Goal: Information Seeking & Learning: Learn about a topic

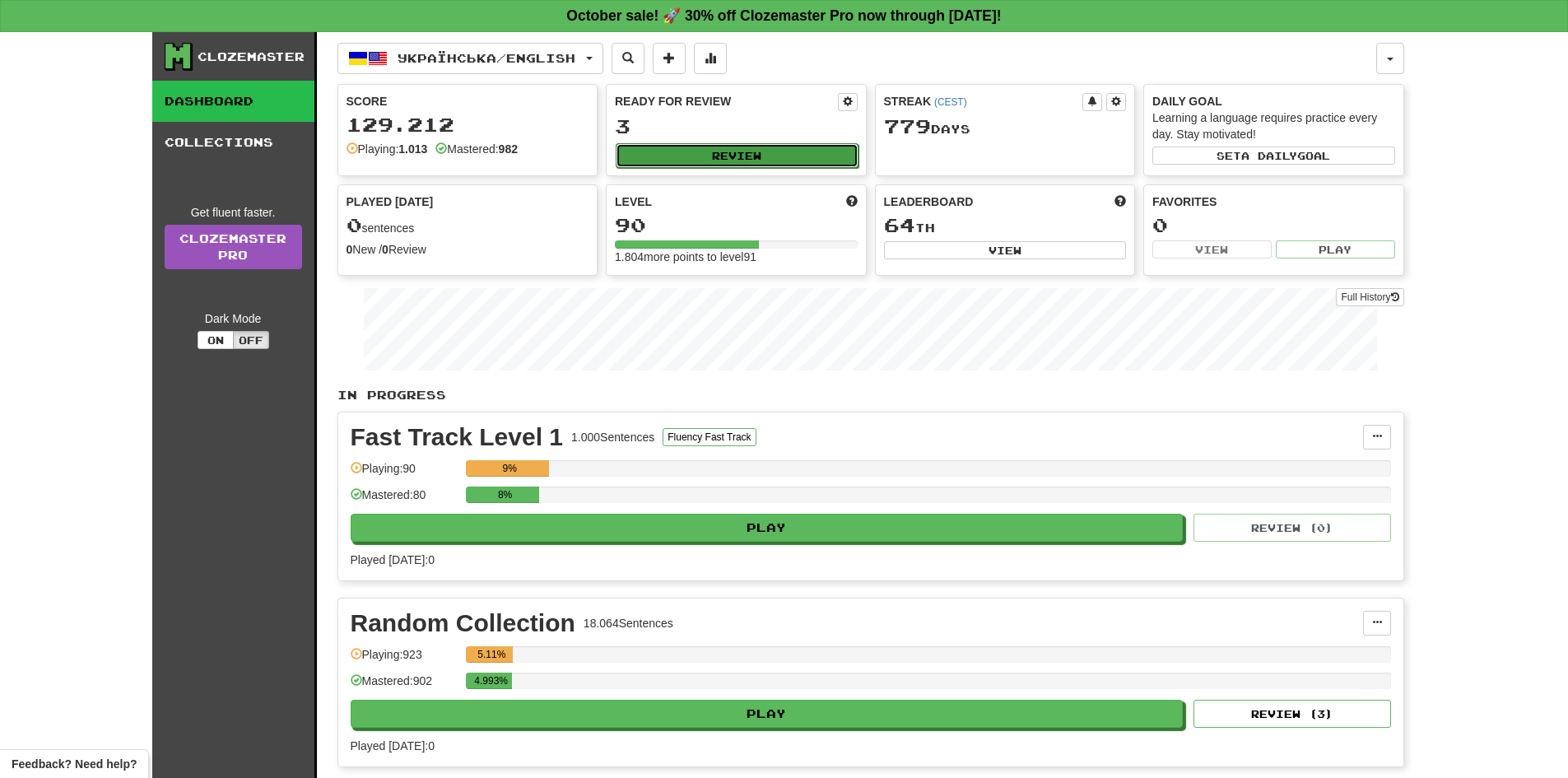
click at [734, 154] on button "Review" at bounding box center [737, 155] width 243 height 25
select select "**"
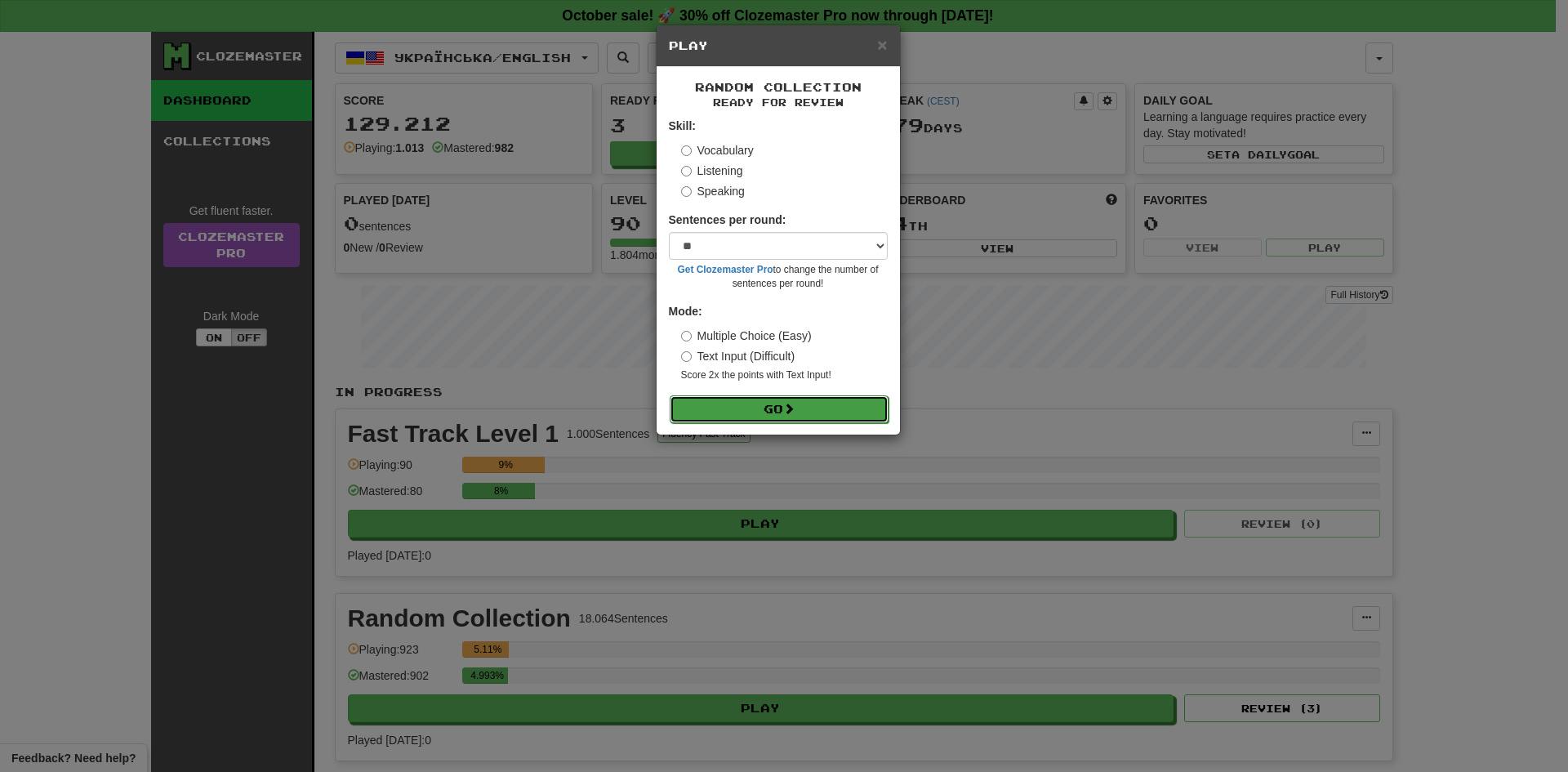
click at [777, 412] on button "Go" at bounding box center [778, 409] width 219 height 28
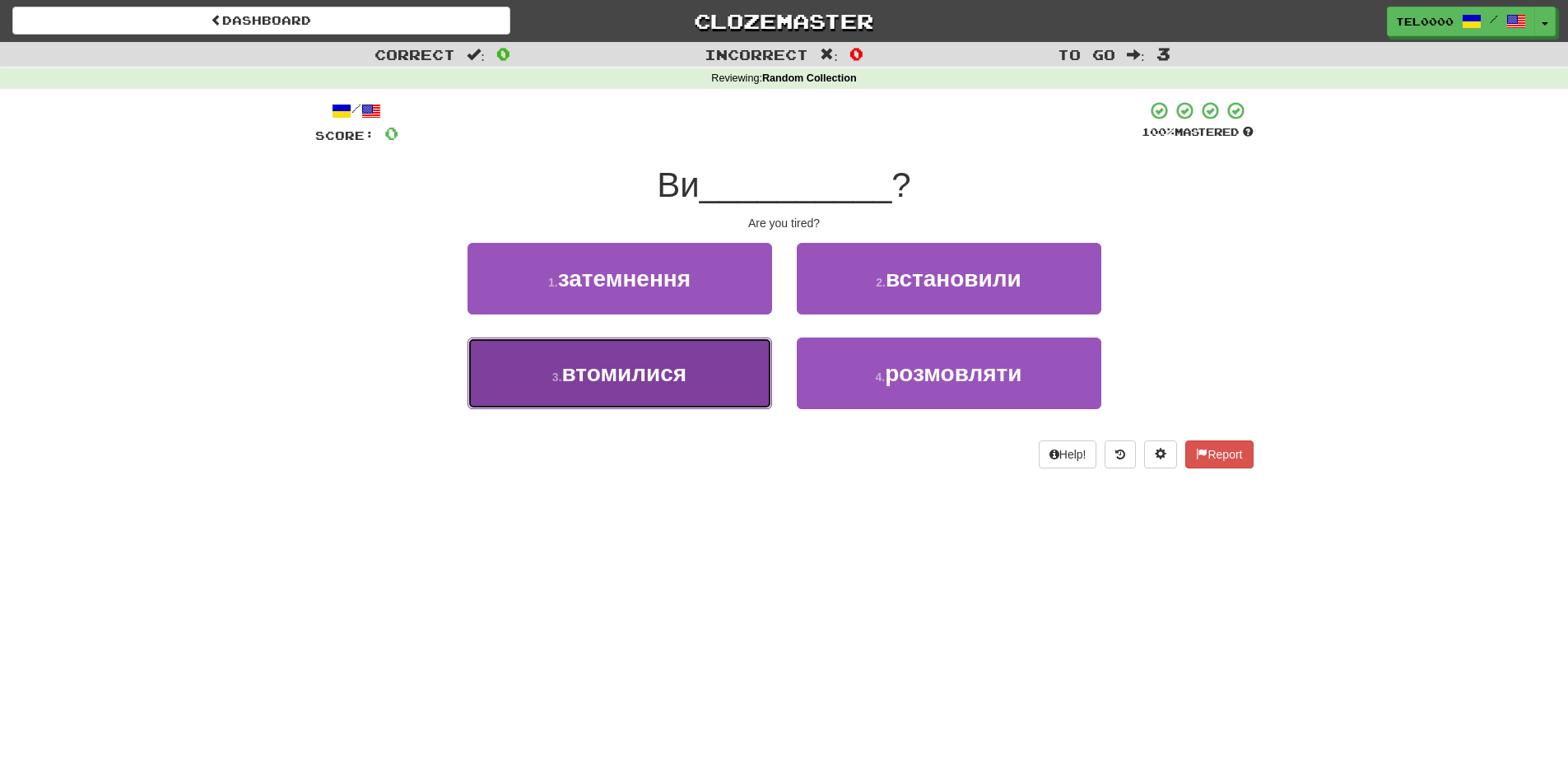
click at [716, 344] on button "3 . втомилися" at bounding box center [619, 373] width 304 height 72
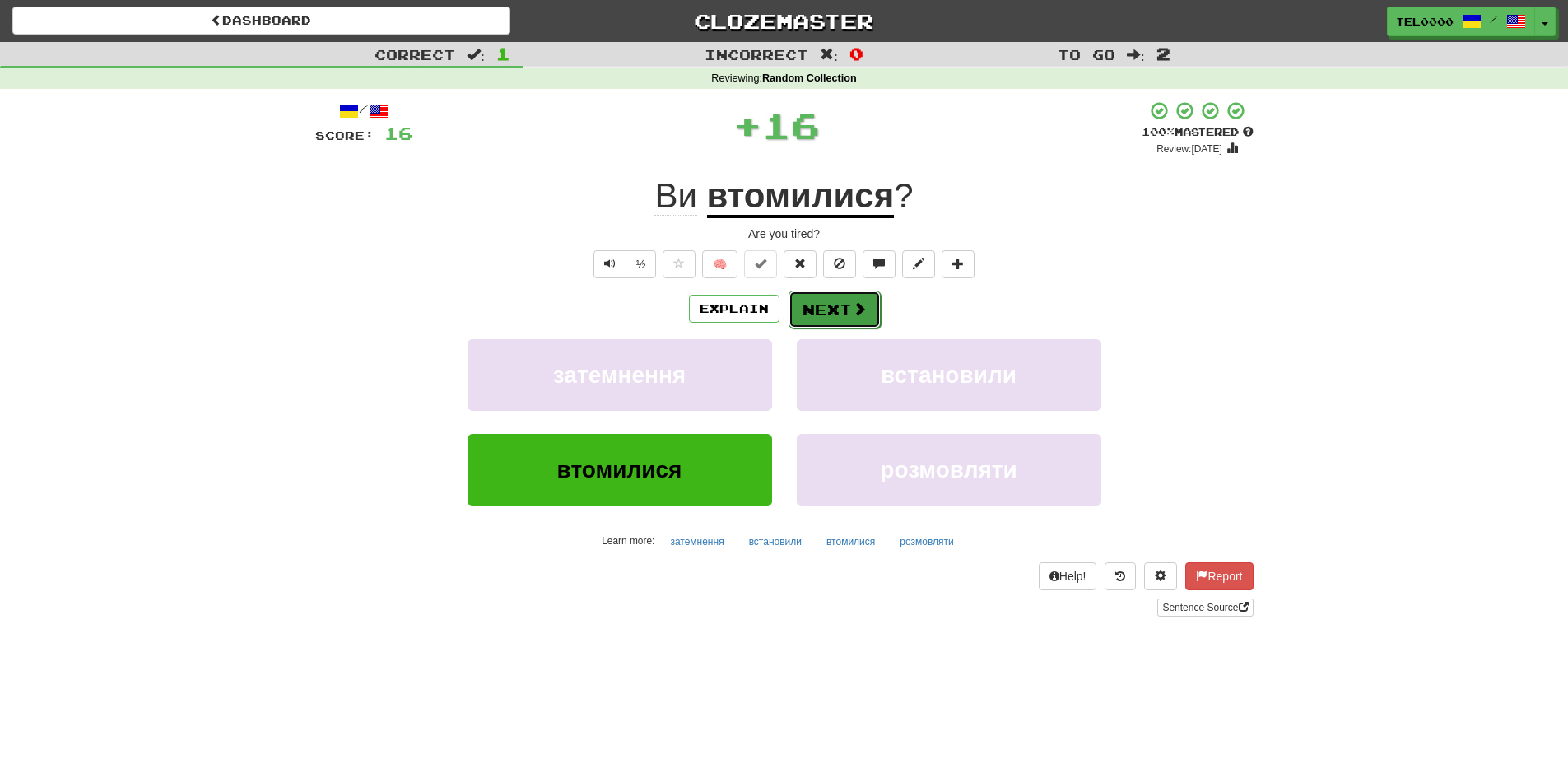
click at [846, 301] on button "Next" at bounding box center [835, 309] width 92 height 38
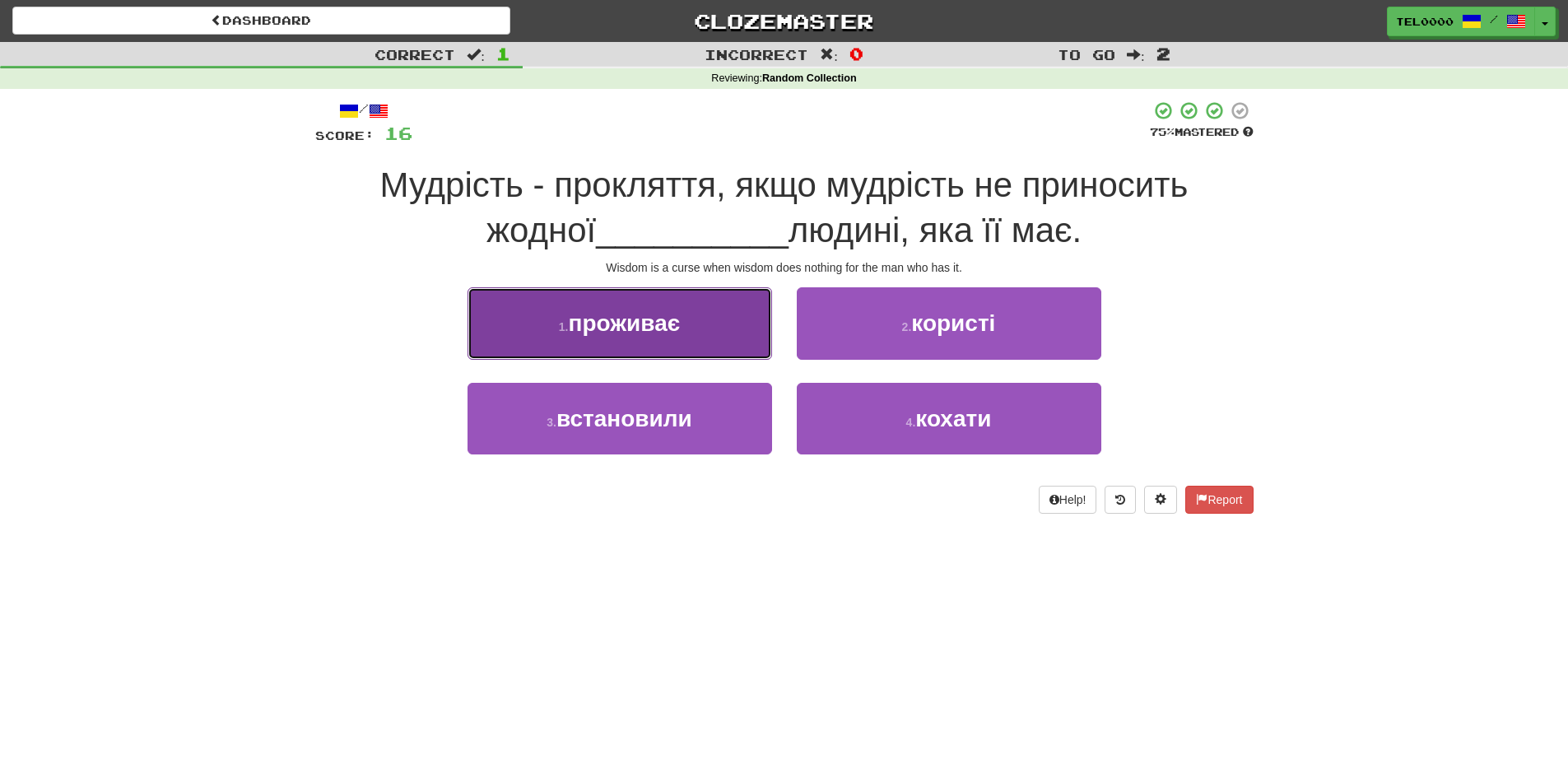
click at [717, 333] on button "1 . проживає" at bounding box center [619, 323] width 304 height 72
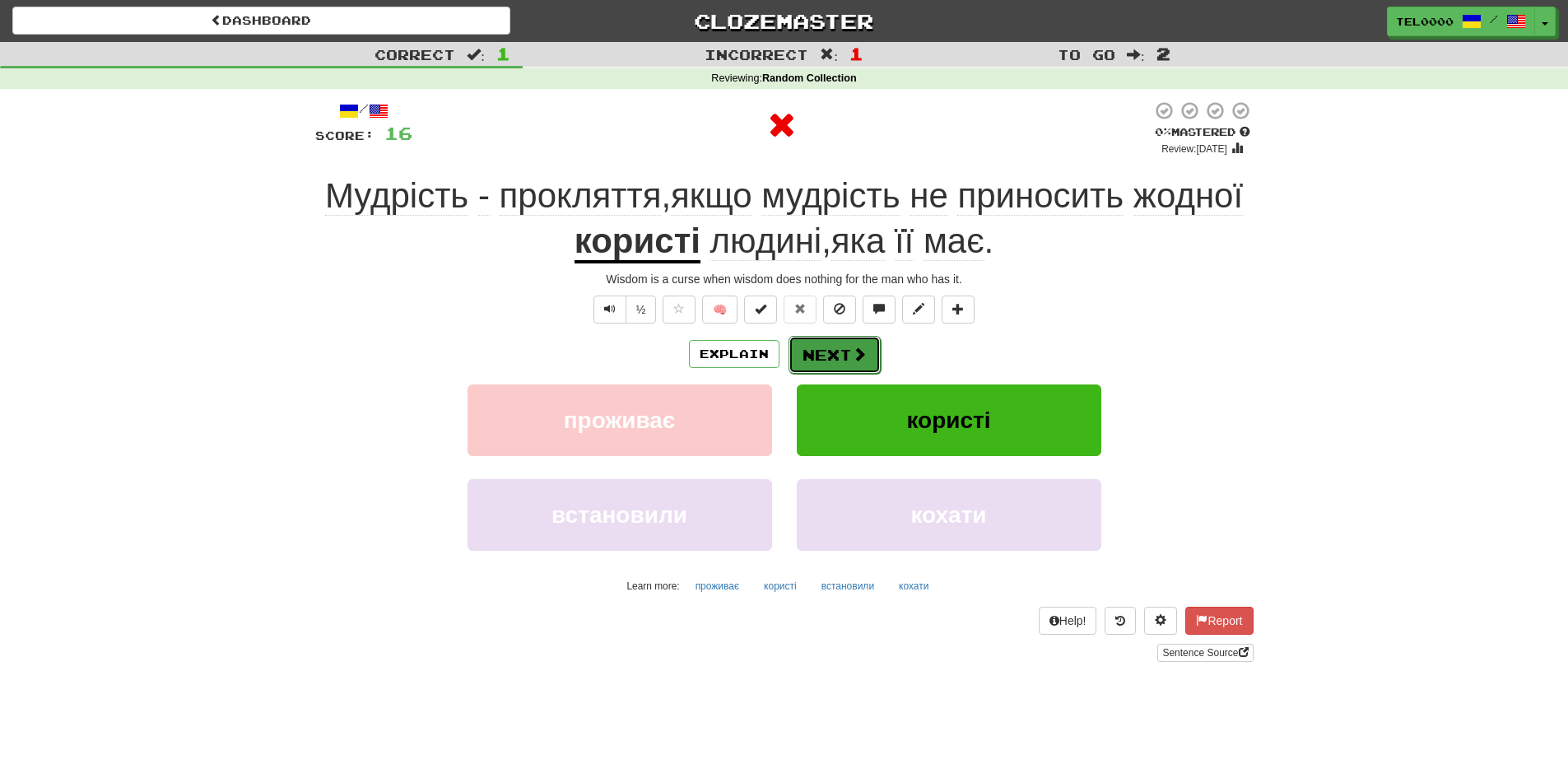
click at [853, 366] on button "Next" at bounding box center [835, 355] width 92 height 38
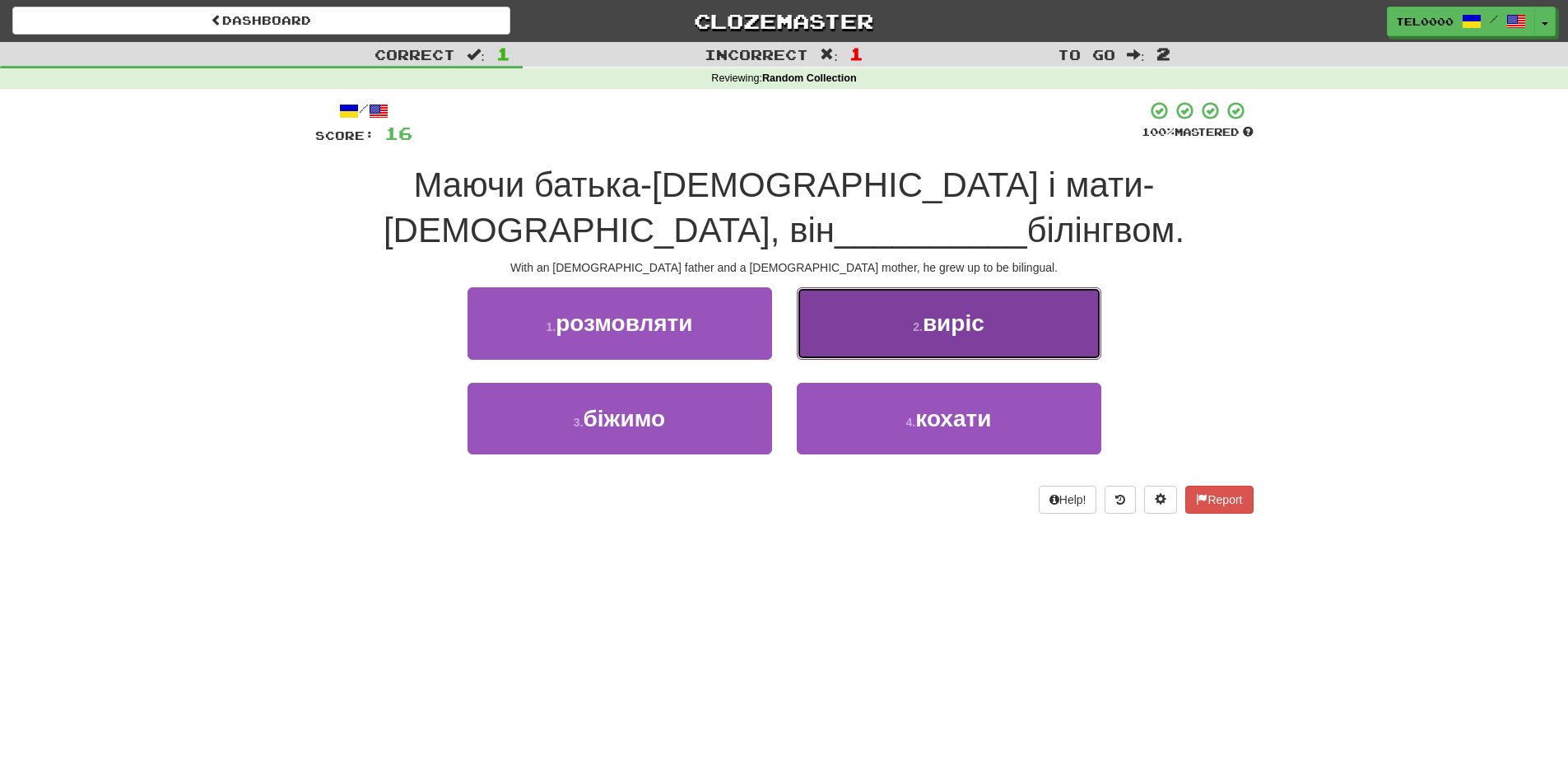
click at [871, 329] on button "2 . виріс" at bounding box center [948, 323] width 304 height 72
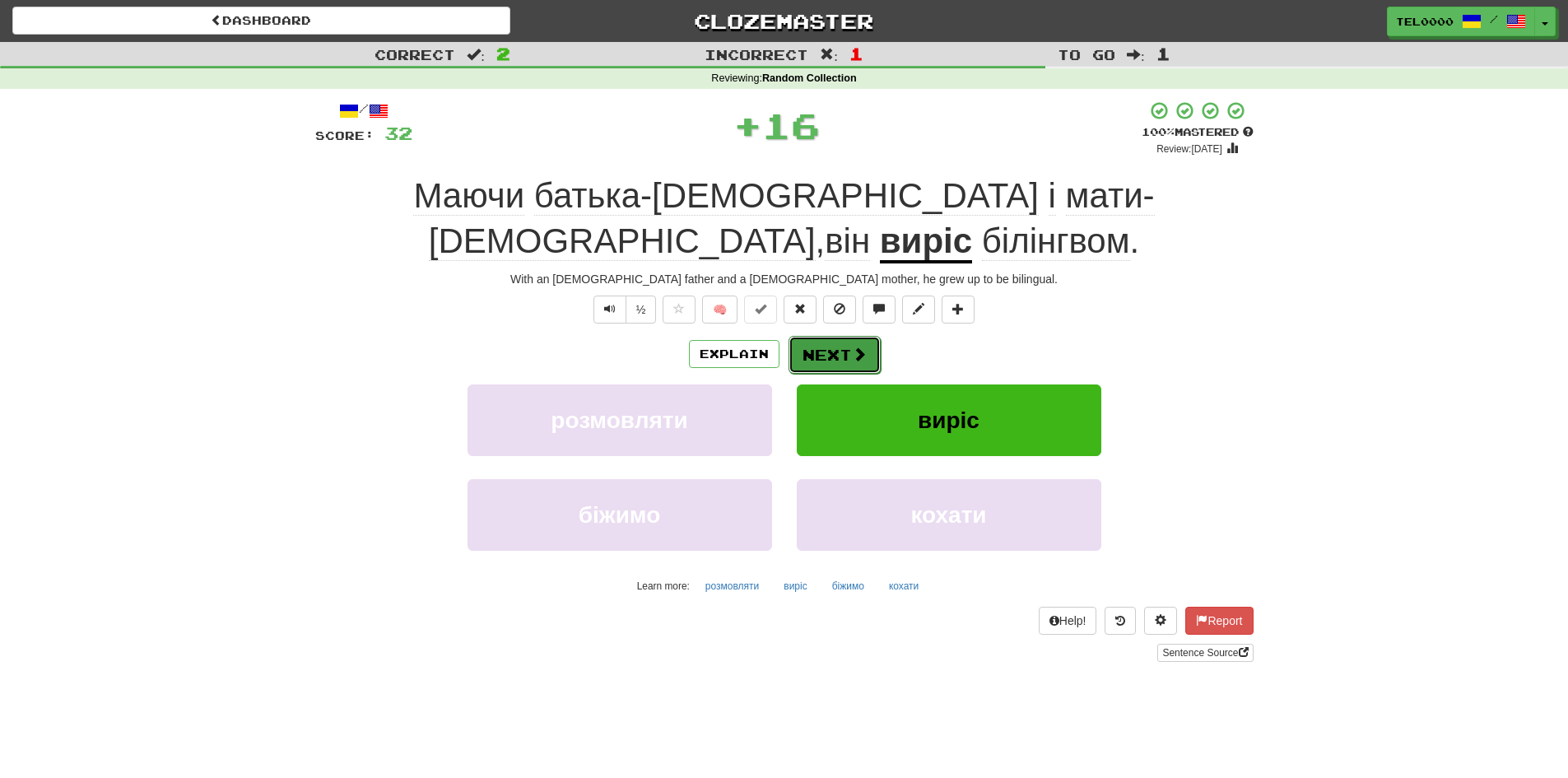
click at [860, 355] on span at bounding box center [860, 354] width 15 height 15
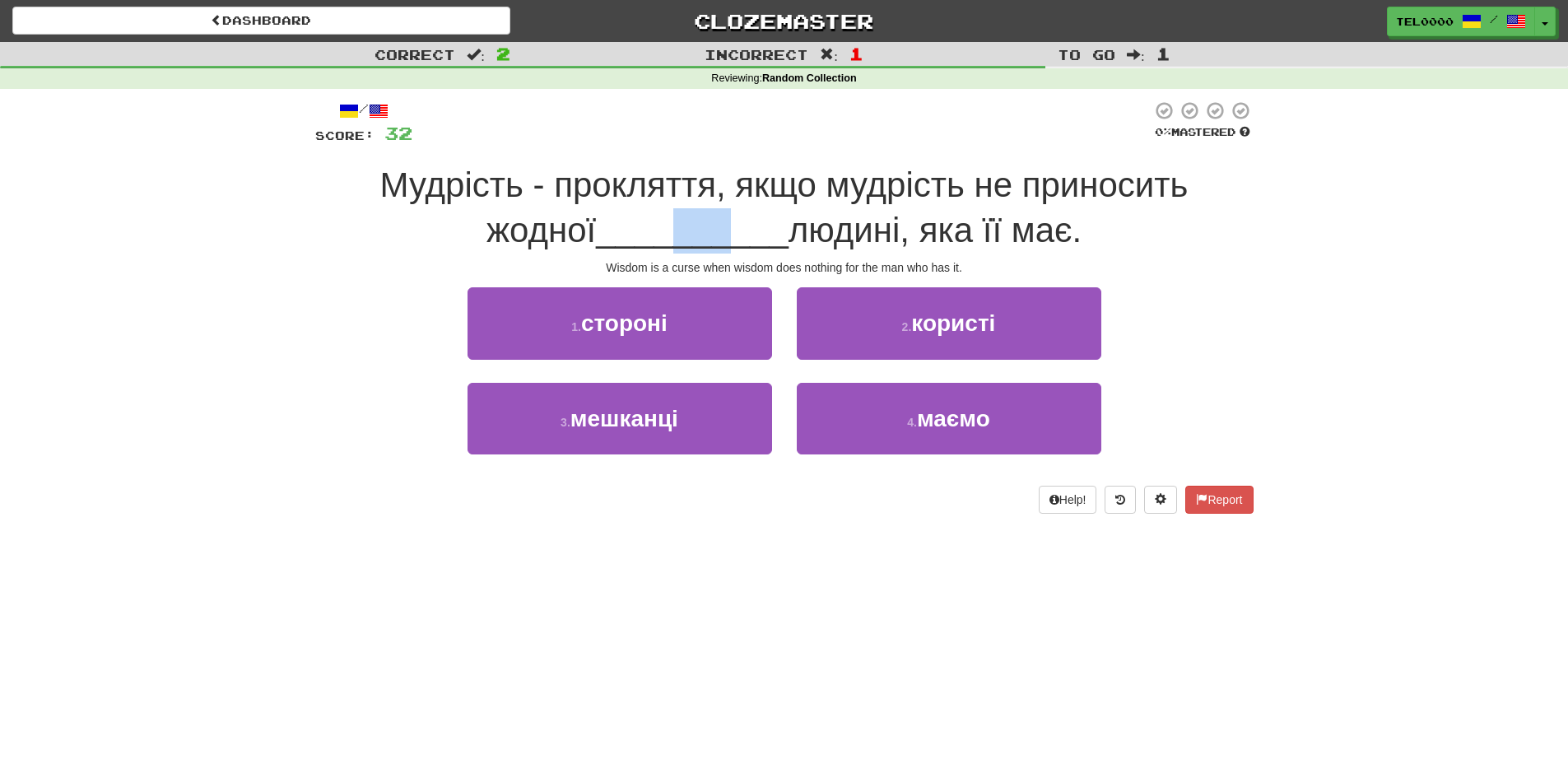
drag, startPoint x: 617, startPoint y: 240, endPoint x: 665, endPoint y: 238, distance: 48.0
click at [665, 238] on span "__________" at bounding box center [691, 230] width 193 height 39
click at [672, 237] on span "__________" at bounding box center [691, 230] width 193 height 39
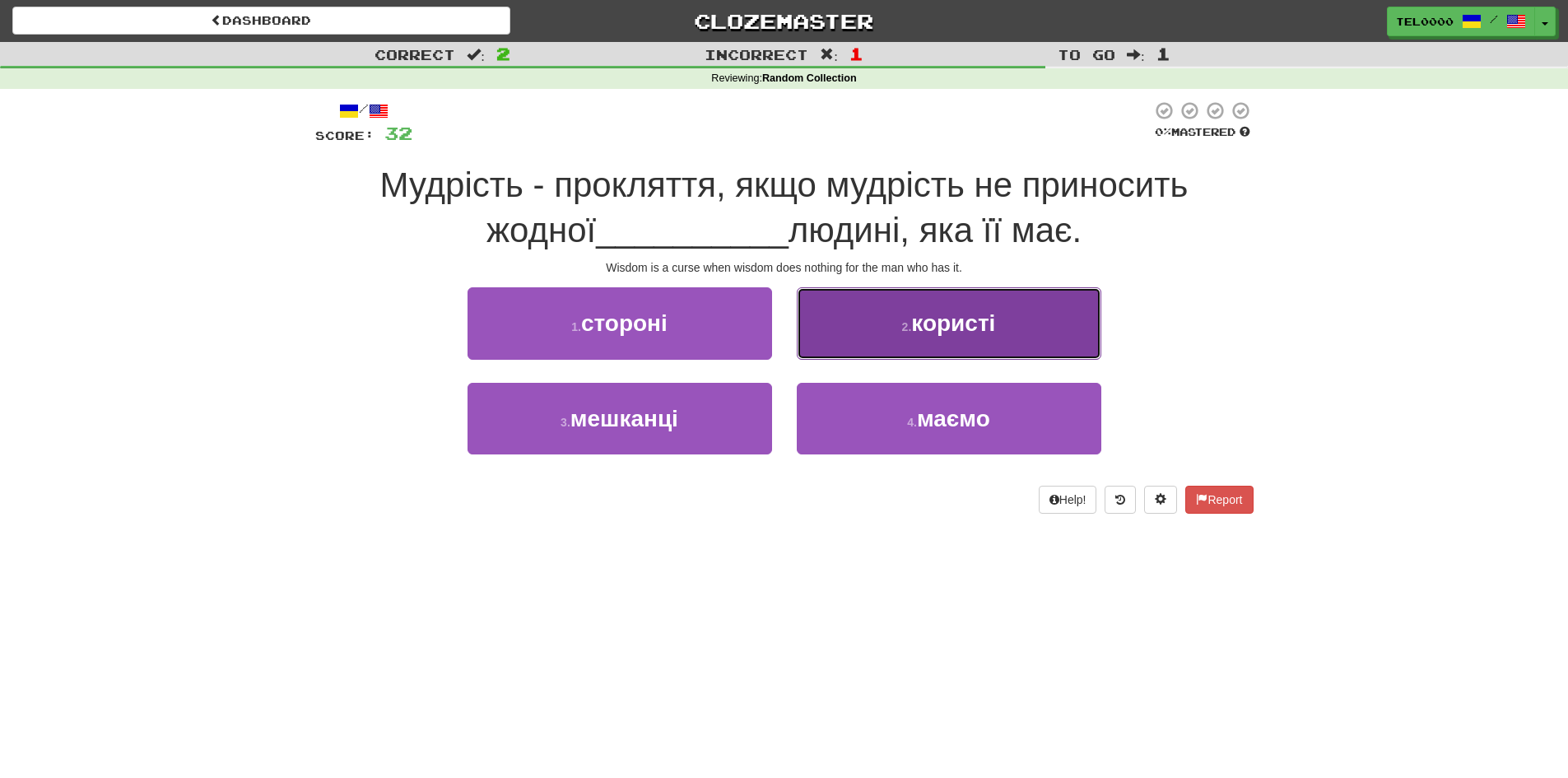
click at [848, 311] on button "2 . користі" at bounding box center [948, 323] width 304 height 72
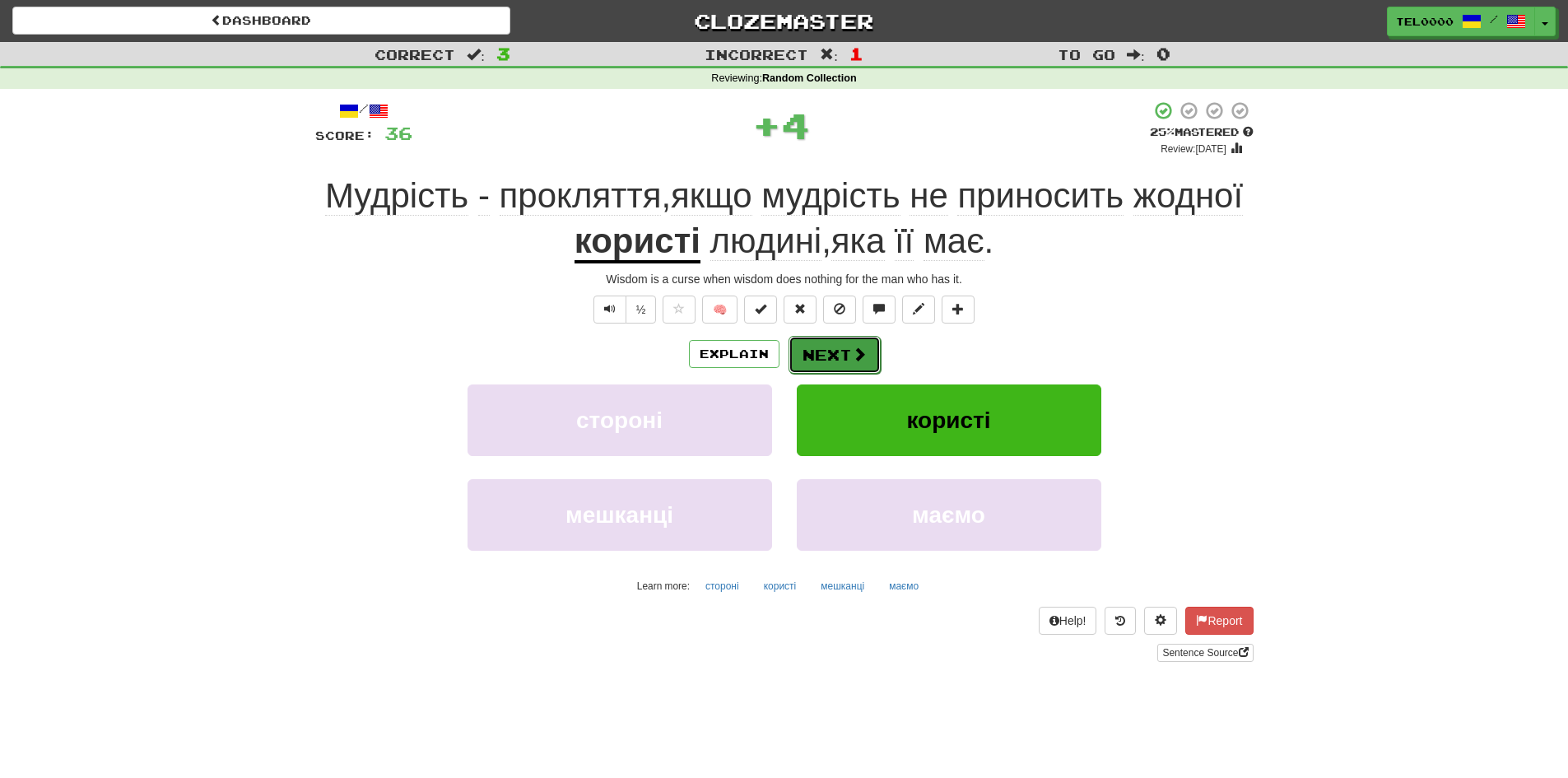
click at [850, 343] on button "Next" at bounding box center [835, 355] width 92 height 38
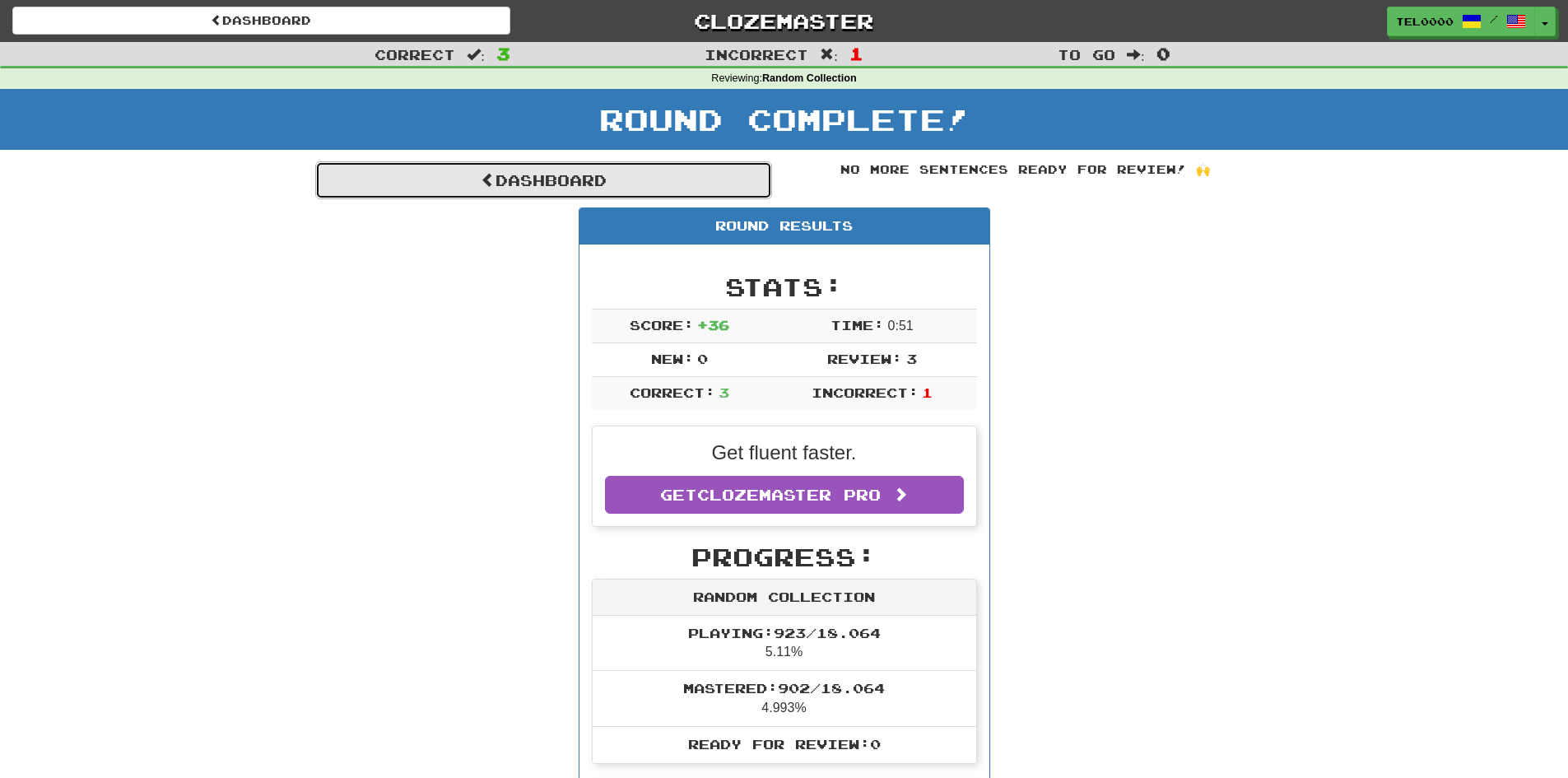
click at [646, 178] on link "Dashboard" at bounding box center [543, 180] width 457 height 38
